Goal: Task Accomplishment & Management: Manage account settings

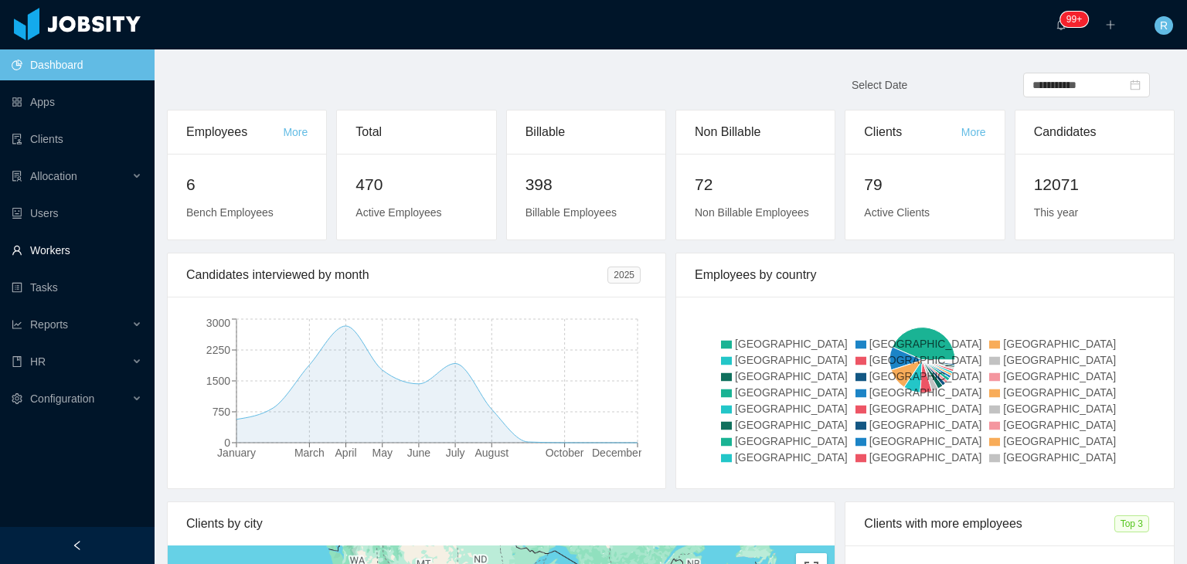
click at [49, 246] on link "Workers" at bounding box center [77, 250] width 131 height 31
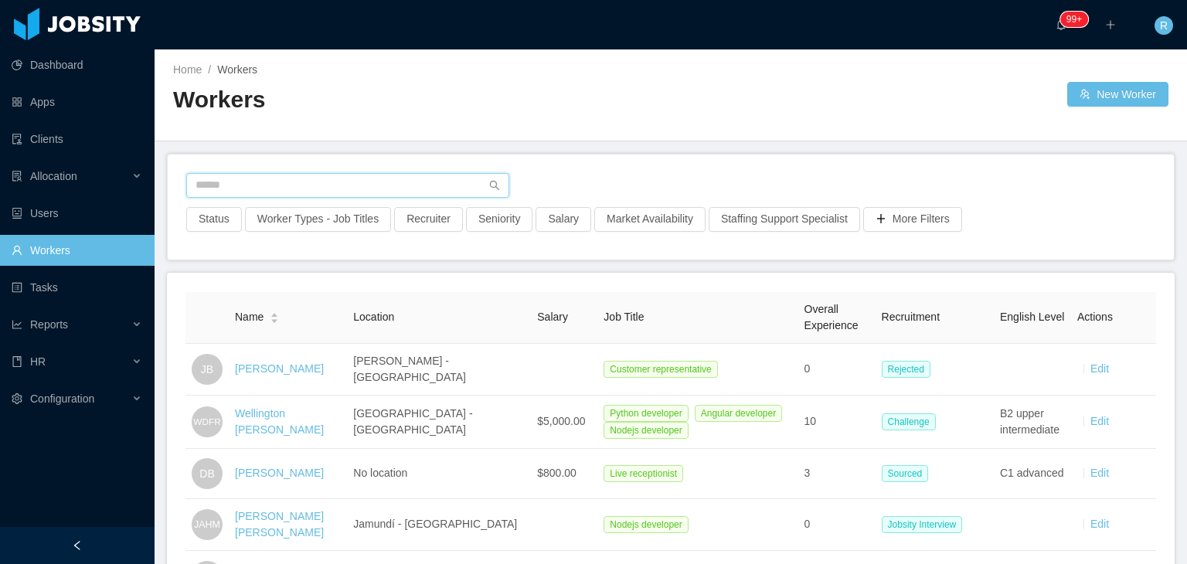
click at [369, 180] on input "text" at bounding box center [347, 185] width 323 height 25
type input "**********"
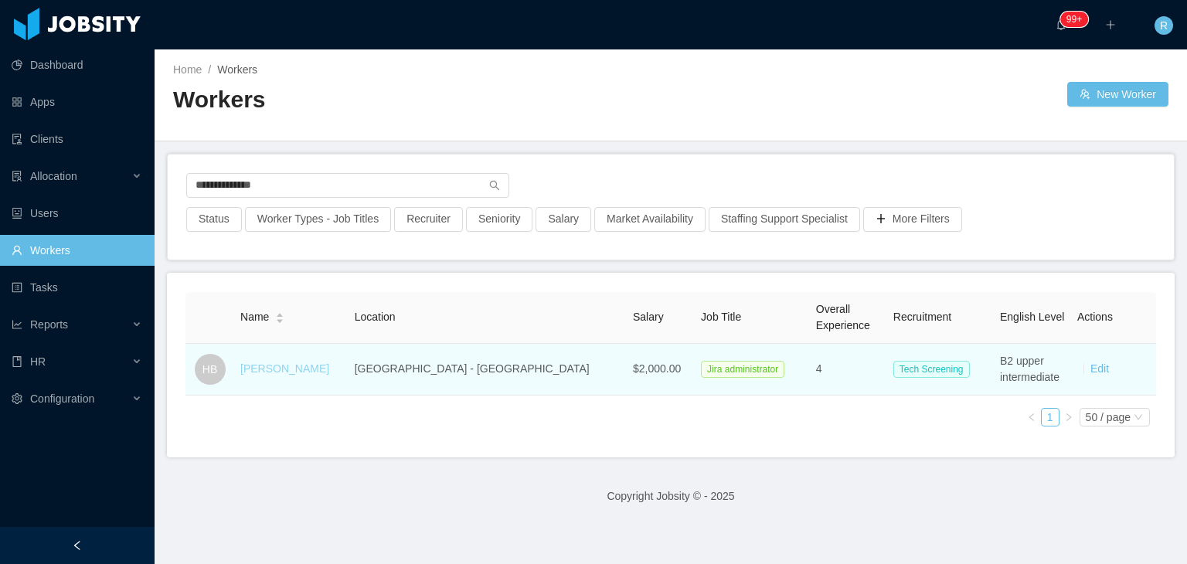
click at [287, 364] on link "[PERSON_NAME]" at bounding box center [284, 368] width 89 height 12
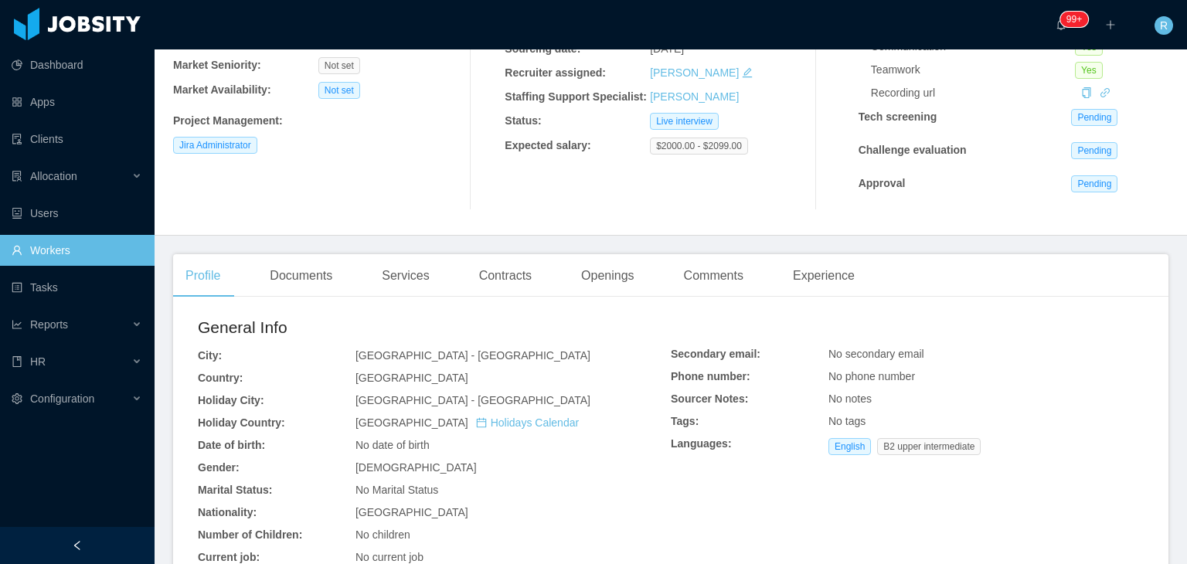
scroll to position [213, 0]
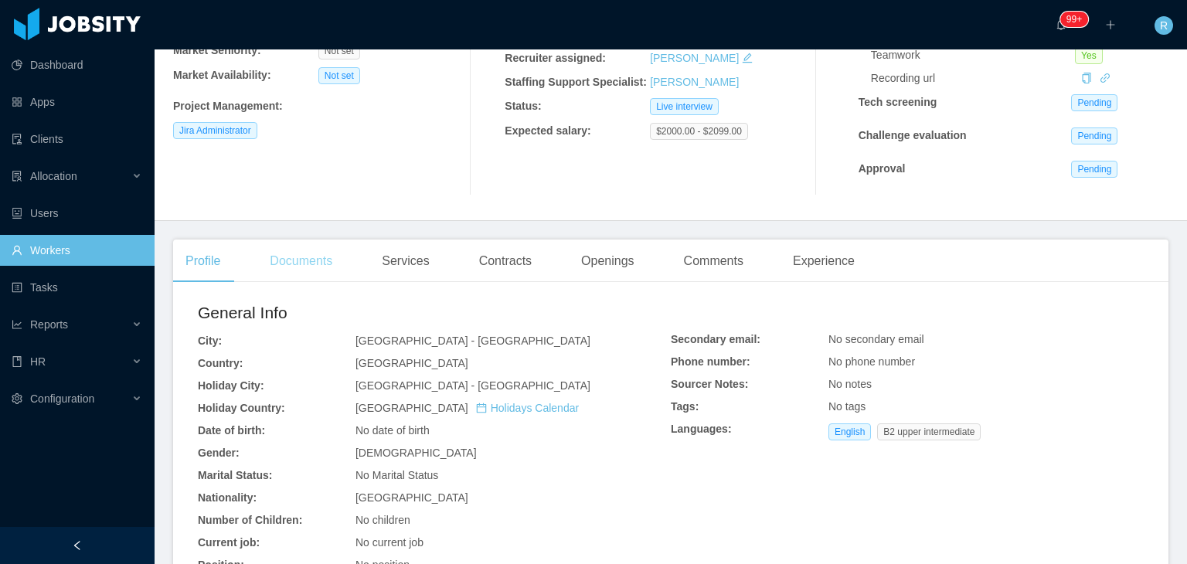
click at [305, 269] on div "Documents" at bounding box center [300, 261] width 87 height 43
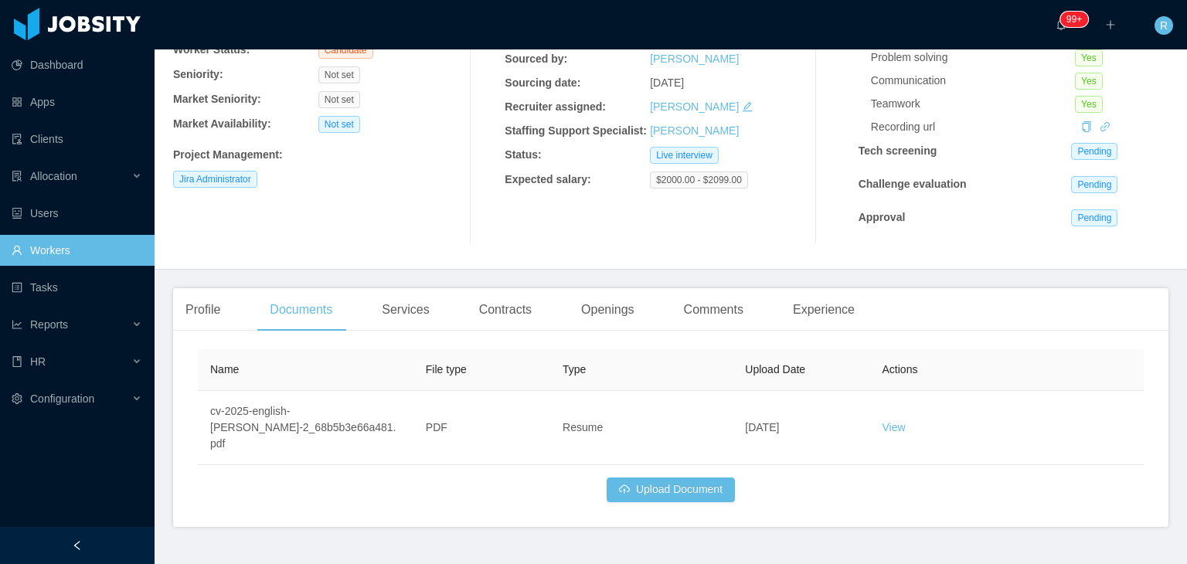
scroll to position [184, 0]
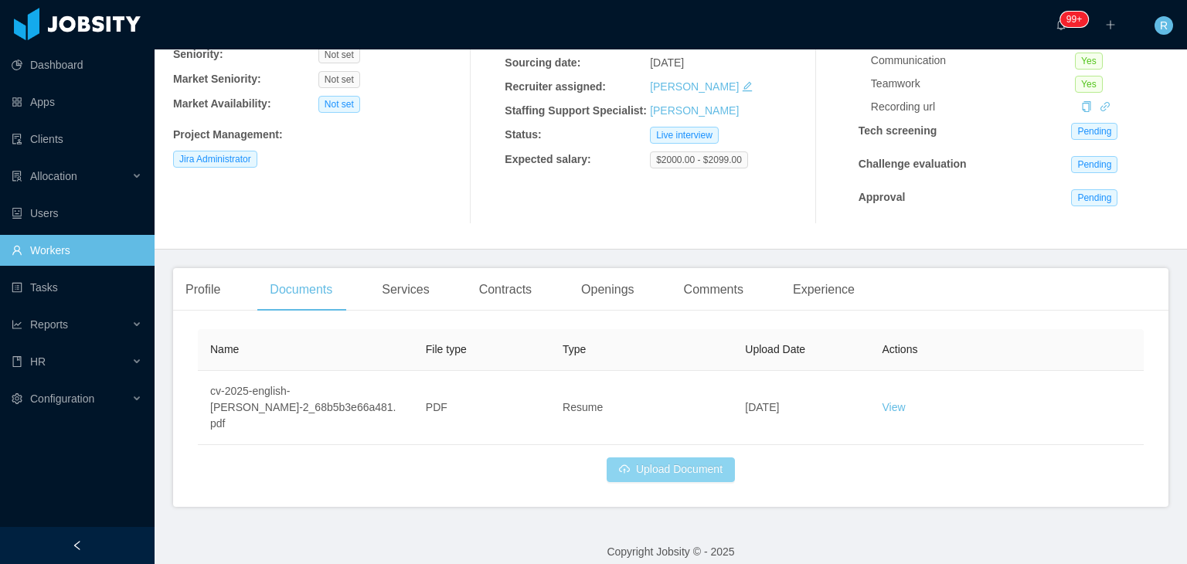
click at [670, 458] on button "Upload Document" at bounding box center [671, 470] width 128 height 25
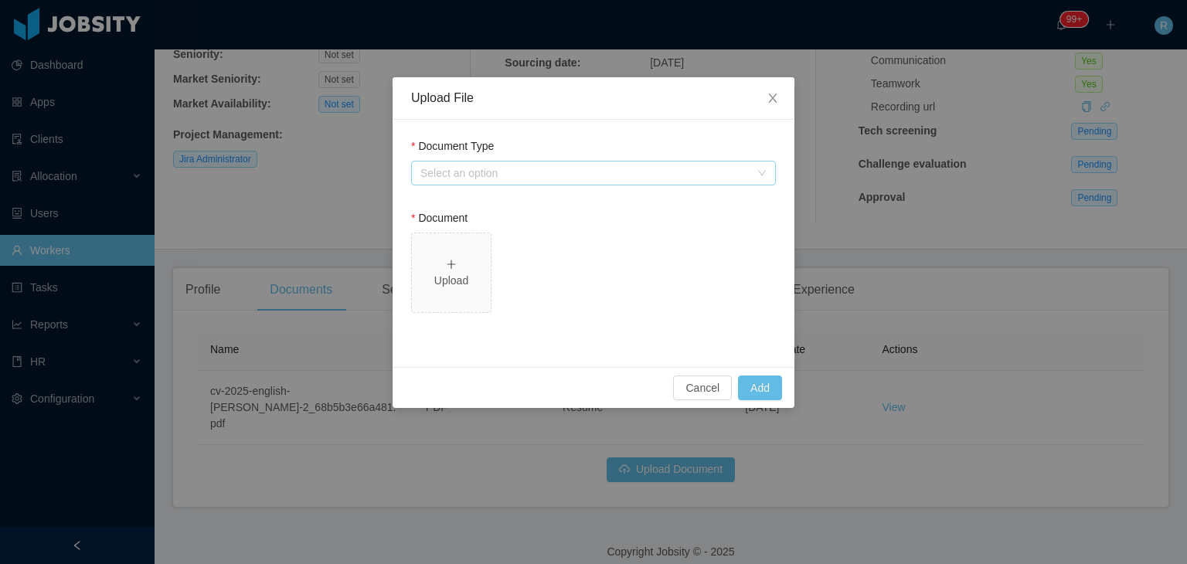
click at [533, 180] on div "Select an option" at bounding box center [584, 172] width 329 height 15
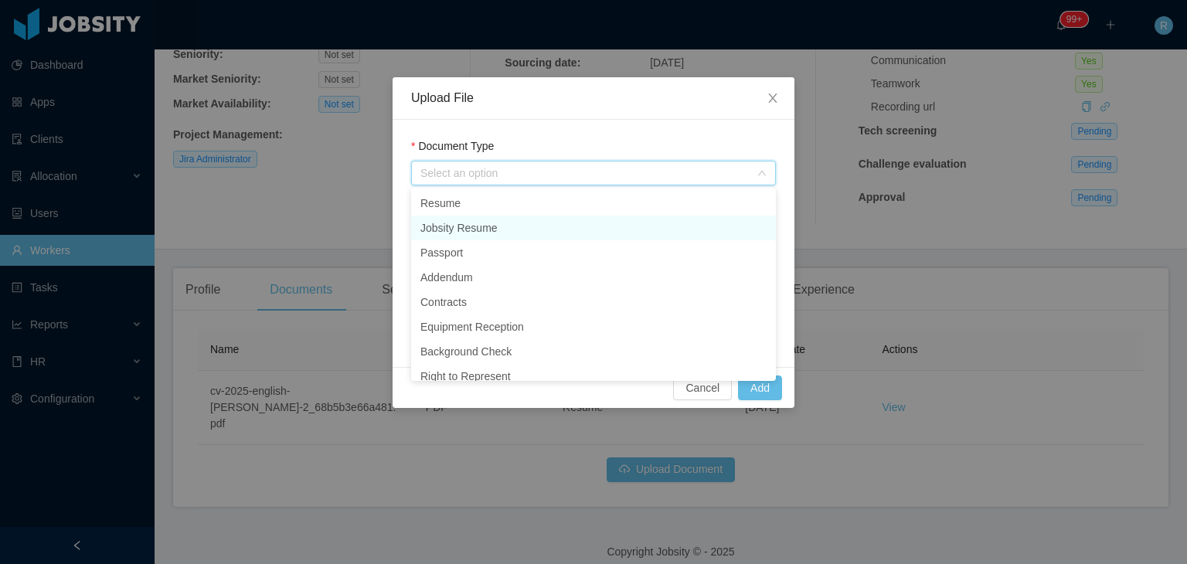
click at [510, 226] on li "Jobsity Resume" at bounding box center [593, 228] width 365 height 25
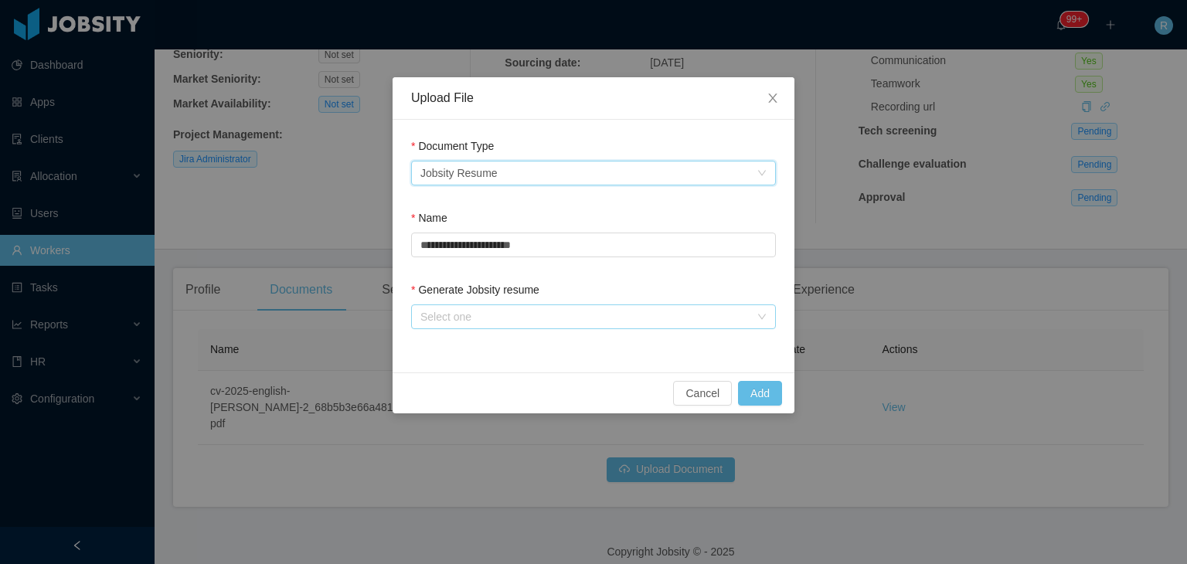
click at [540, 316] on div "Select one" at bounding box center [584, 316] width 329 height 15
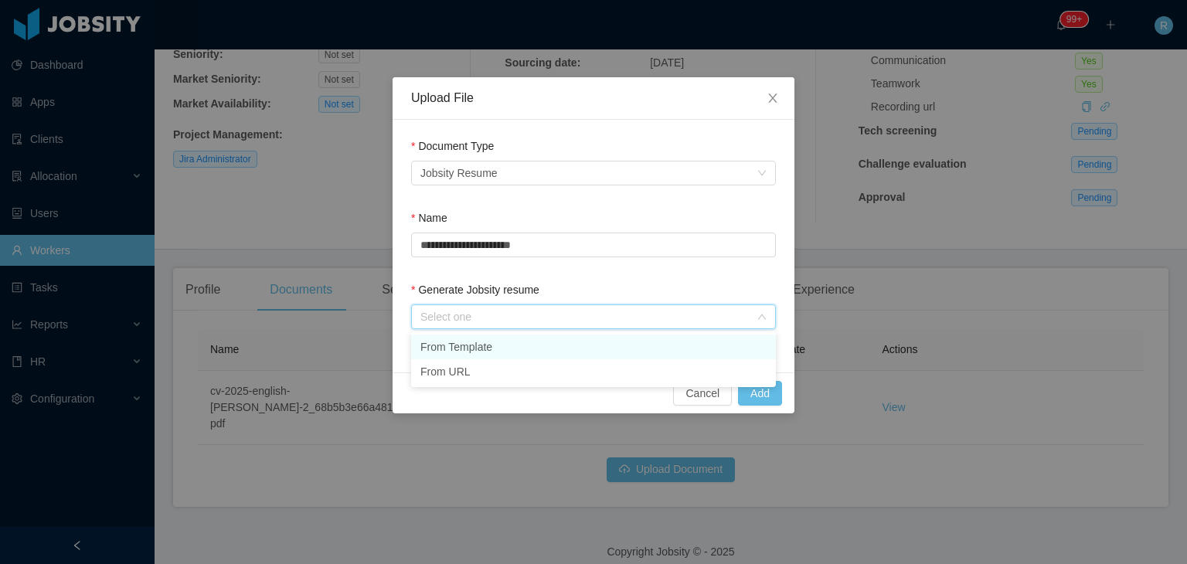
click at [550, 342] on li "From Template" at bounding box center [593, 347] width 365 height 25
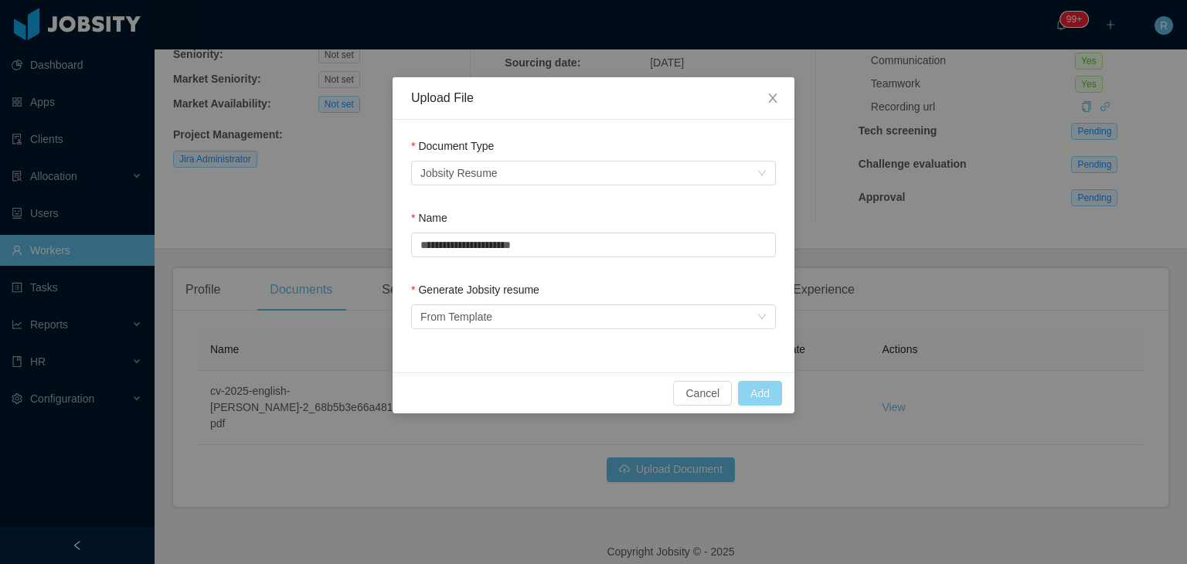
click at [765, 400] on button "Add" at bounding box center [760, 393] width 44 height 25
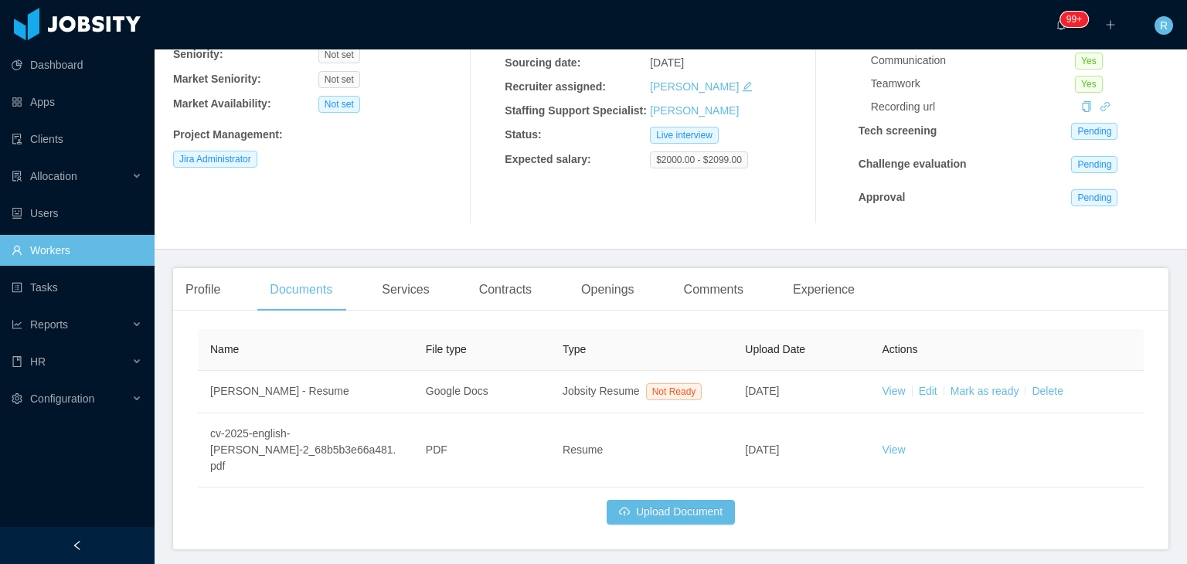
click at [1017, 294] on div "Profile Documents Services Contracts Openings Comments Experience" at bounding box center [670, 289] width 995 height 43
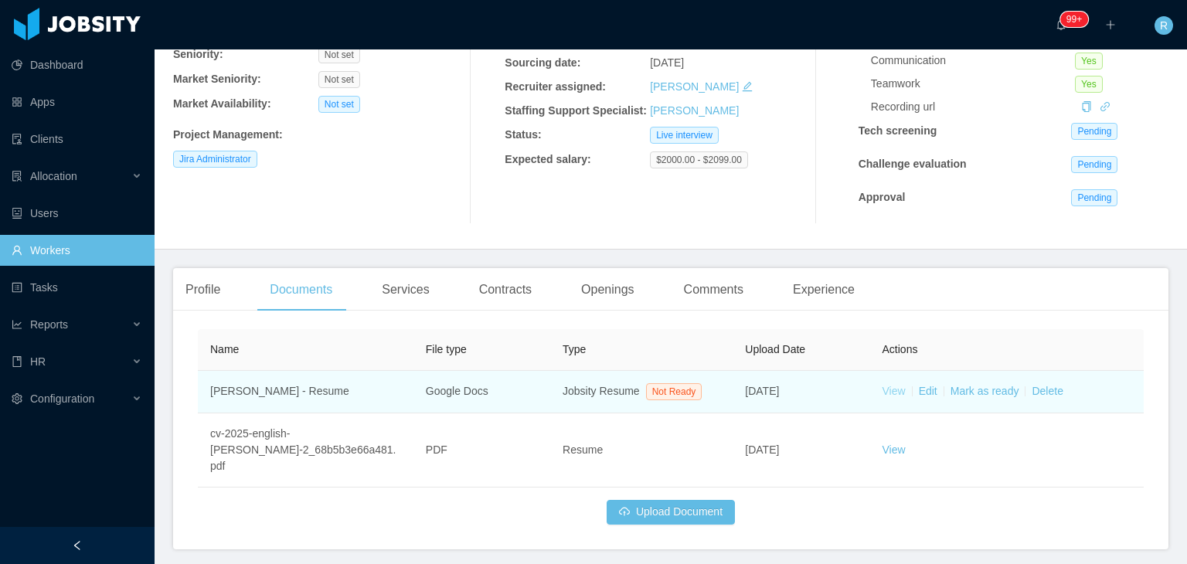
click at [887, 387] on link "View" at bounding box center [894, 391] width 23 height 12
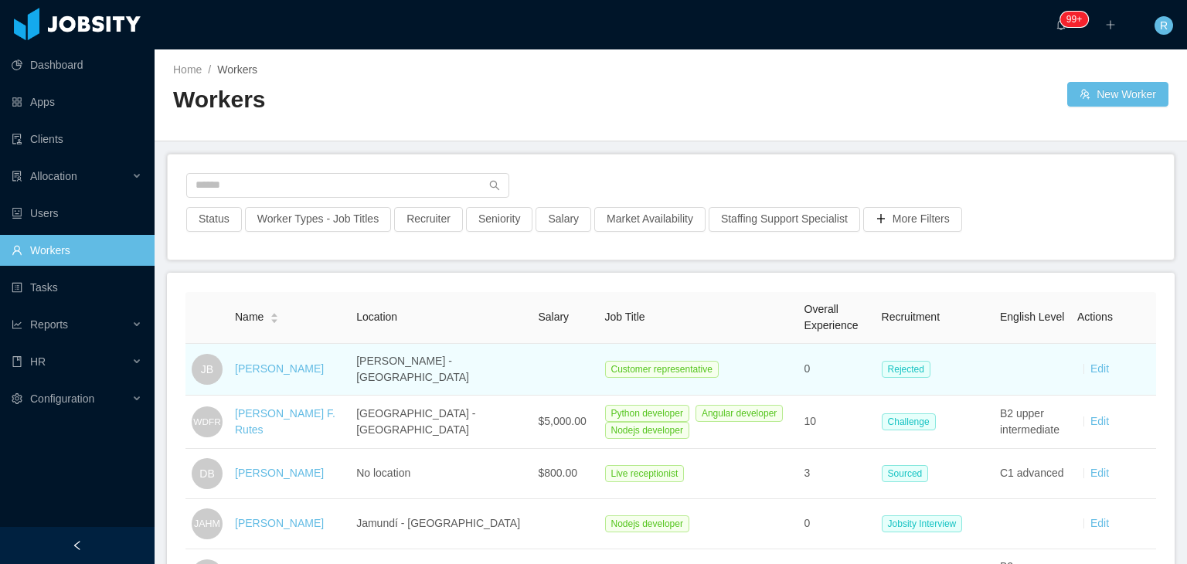
click at [283, 375] on div "[PERSON_NAME]" at bounding box center [279, 369] width 89 height 16
click at [294, 370] on link "[PERSON_NAME]" at bounding box center [279, 368] width 89 height 12
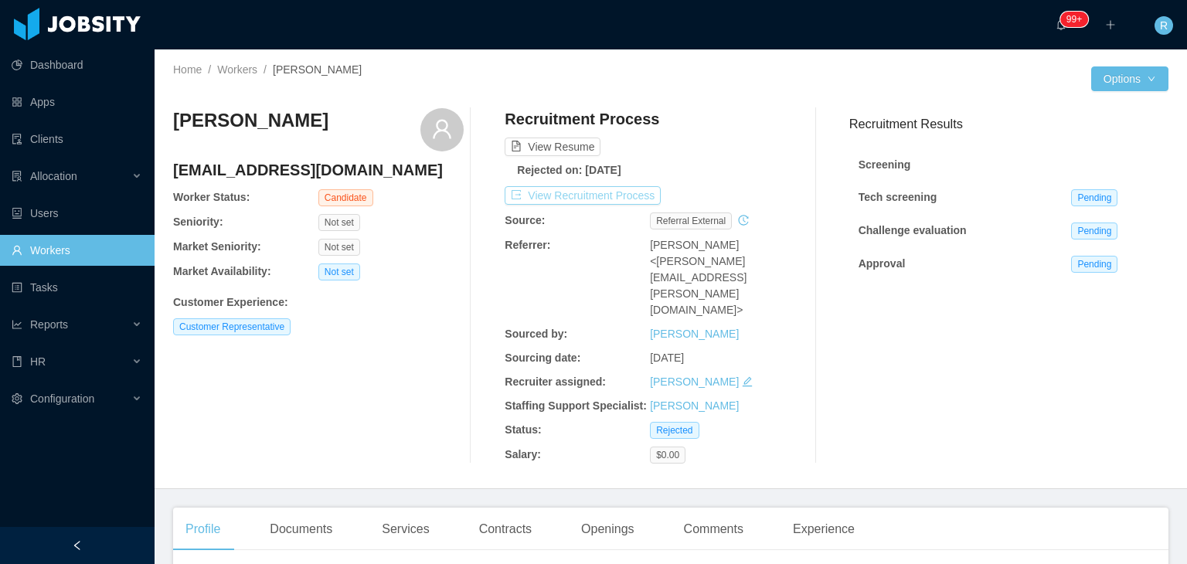
click at [587, 195] on button "View Recruitment Process" at bounding box center [583, 195] width 156 height 19
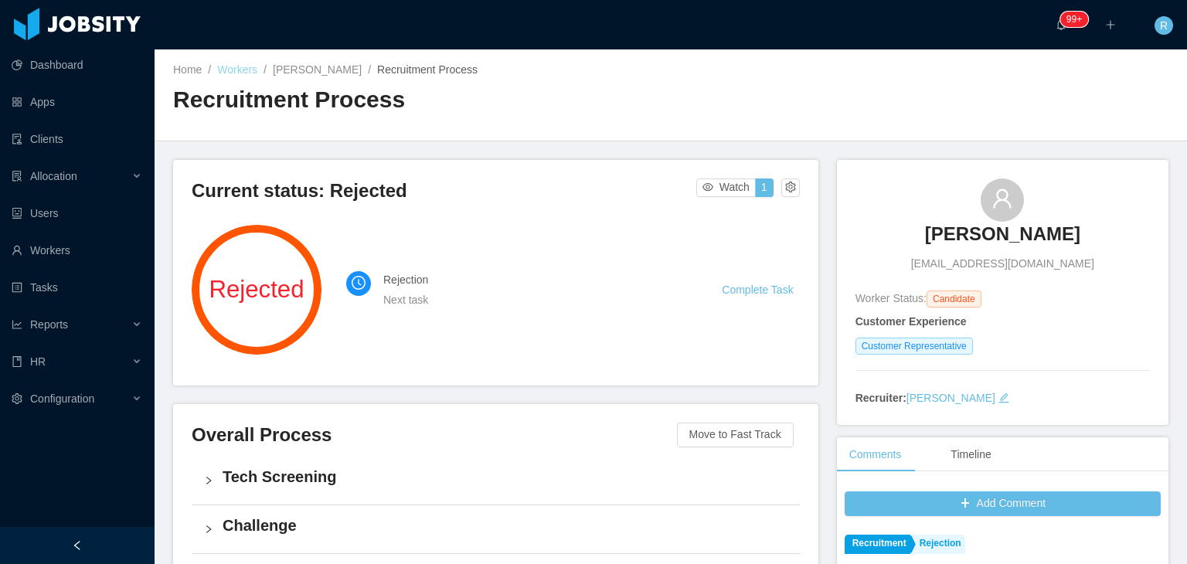
click at [246, 75] on link "Workers" at bounding box center [237, 69] width 40 height 12
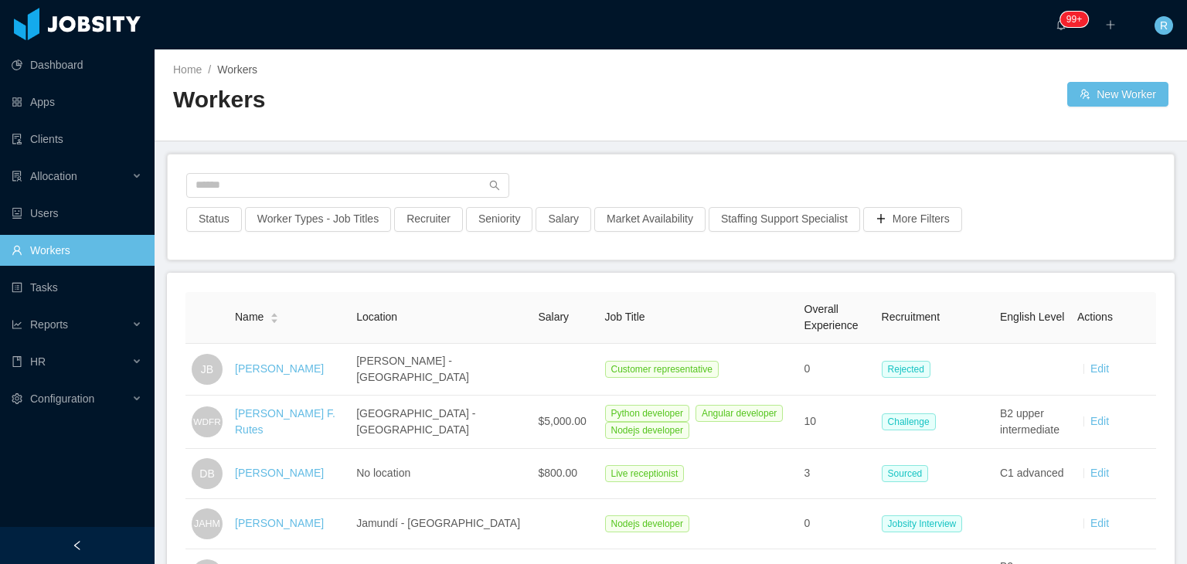
click at [397, 316] on span "Location" at bounding box center [376, 317] width 41 height 12
click at [428, 192] on input "text" at bounding box center [347, 185] width 323 height 25
click at [421, 183] on input "text" at bounding box center [347, 185] width 323 height 25
paste input "**********"
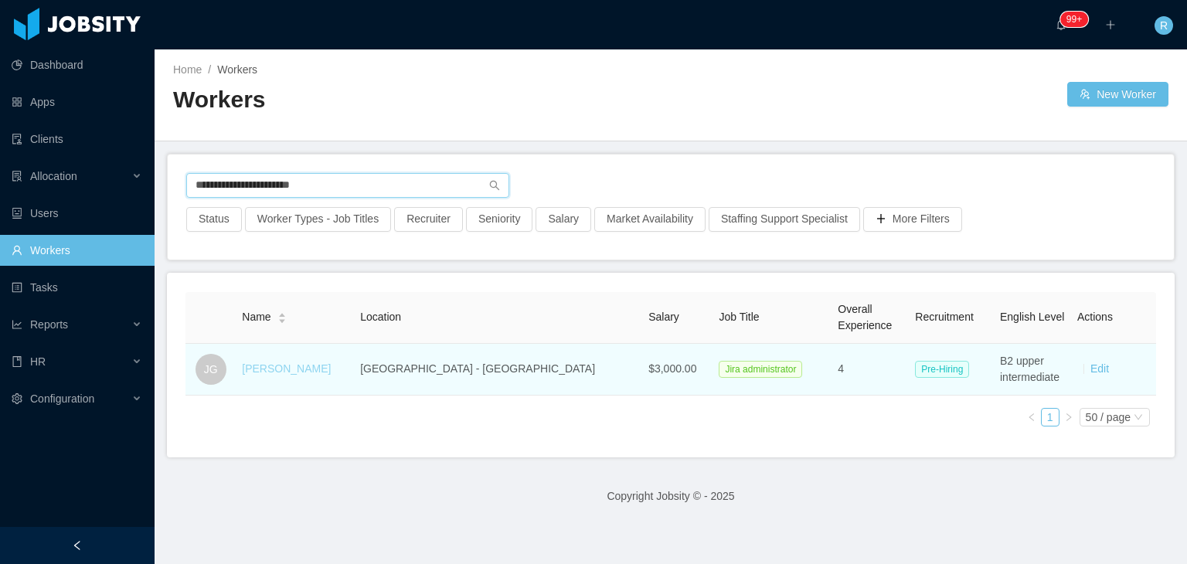
type input "**********"
click at [301, 371] on link "[PERSON_NAME]" at bounding box center [286, 368] width 89 height 12
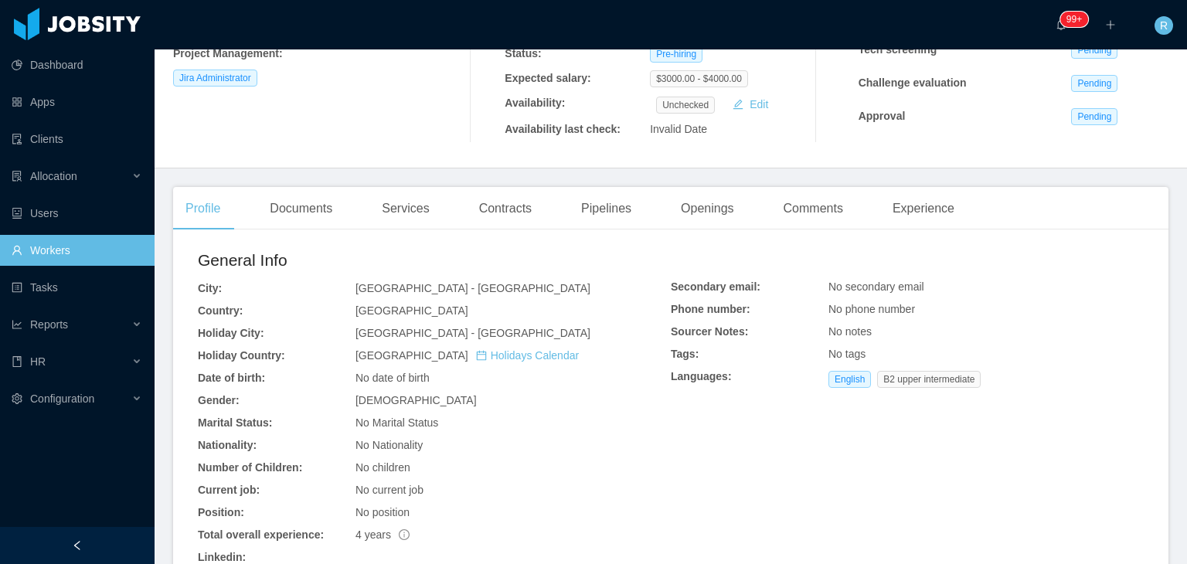
scroll to position [266, 0]
click at [316, 220] on div "Documents" at bounding box center [300, 207] width 87 height 43
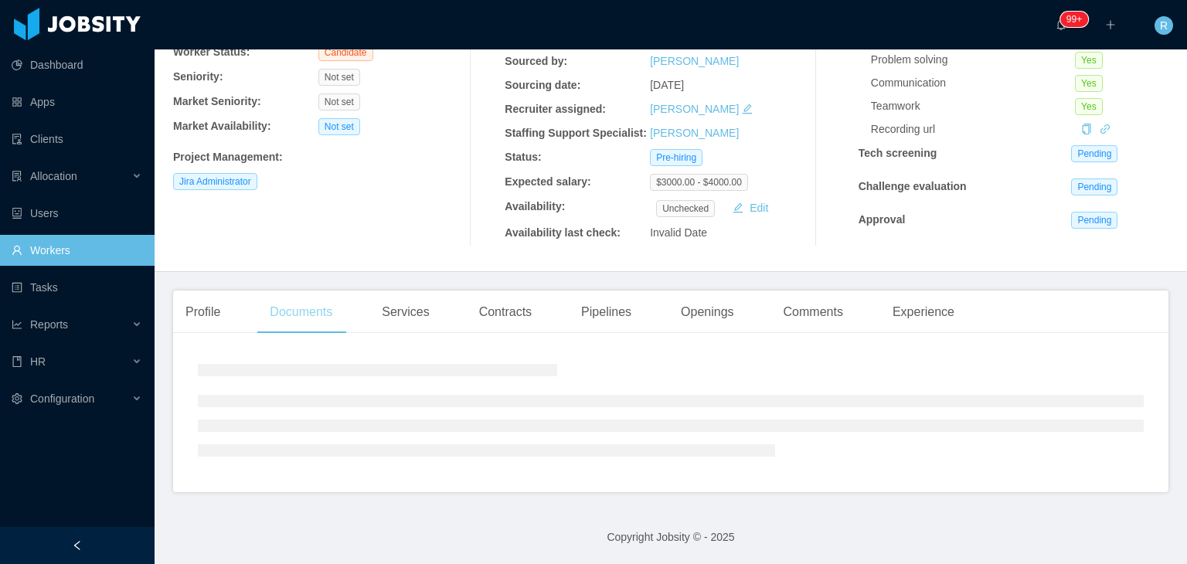
scroll to position [210, 0]
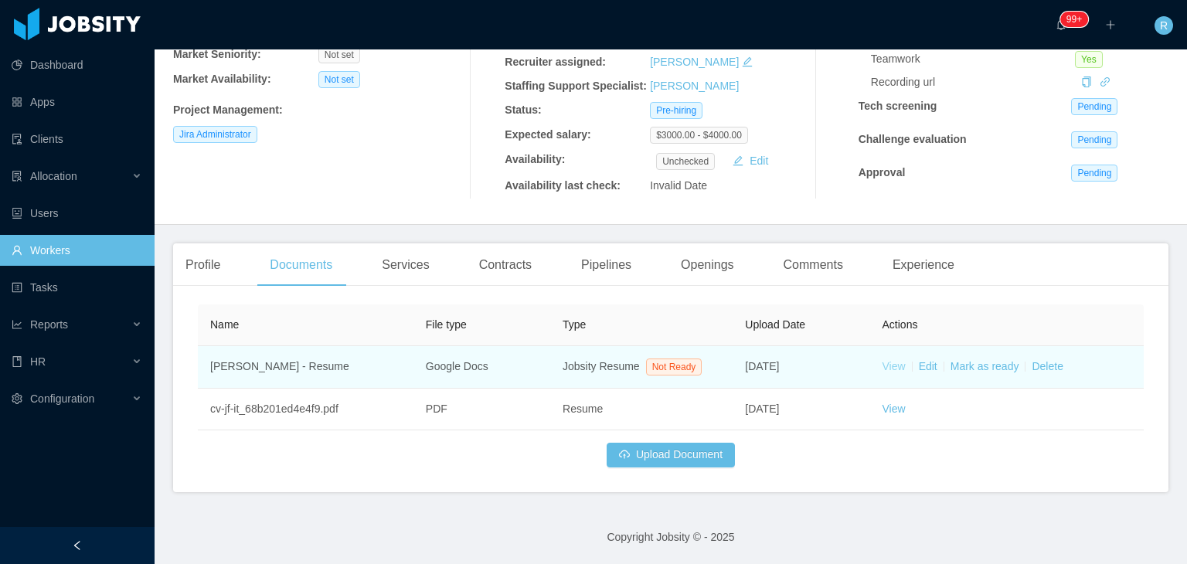
click at [884, 366] on link "View" at bounding box center [894, 366] width 23 height 12
